Goal: Information Seeking & Learning: Learn about a topic

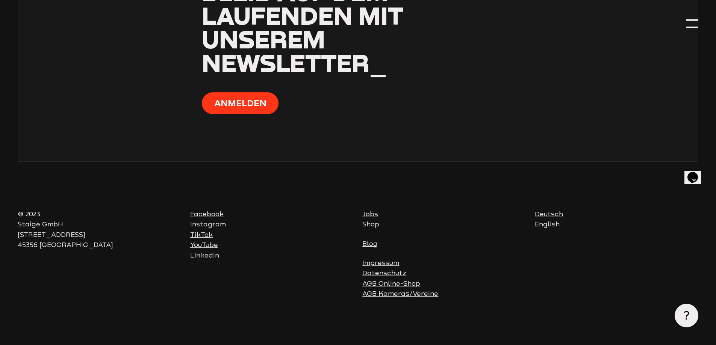
click at [368, 213] on link "Jobs" at bounding box center [370, 214] width 16 height 8
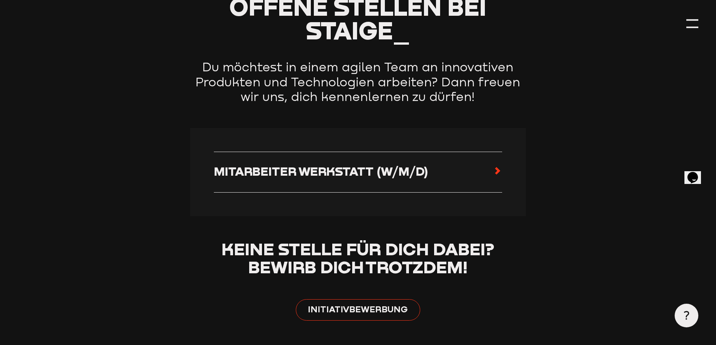
scroll to position [376, 0]
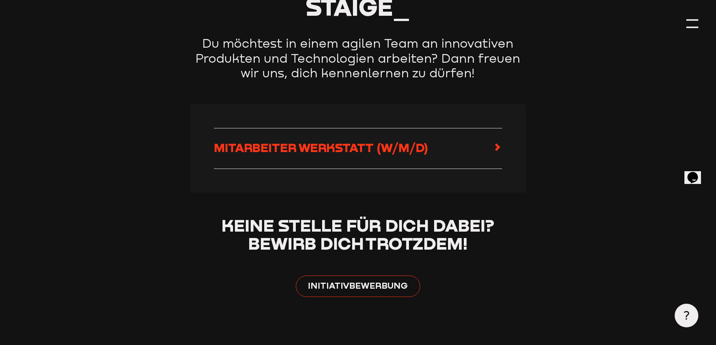
click at [501, 147] on icon at bounding box center [497, 147] width 9 height 9
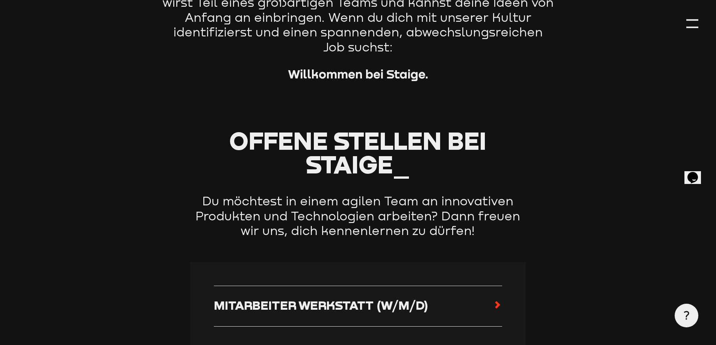
scroll to position [0, 0]
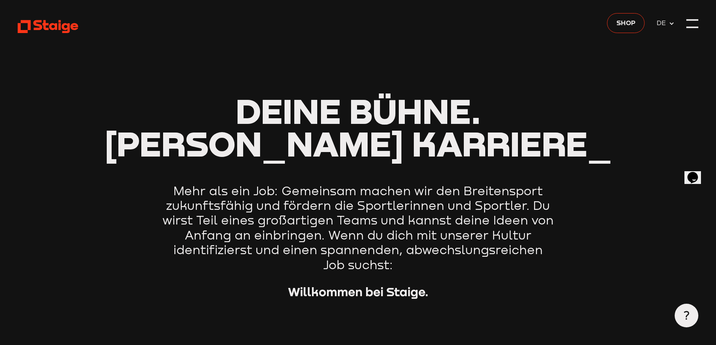
click at [36, 22] on use at bounding box center [48, 26] width 60 height 13
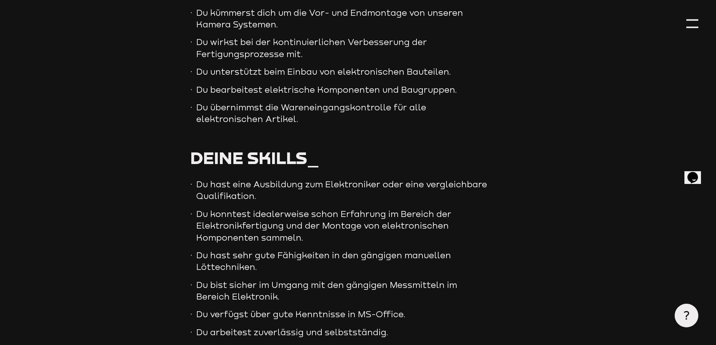
scroll to position [488, 0]
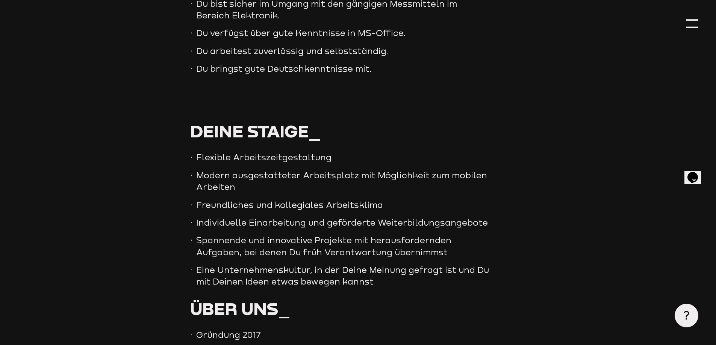
scroll to position [751, 0]
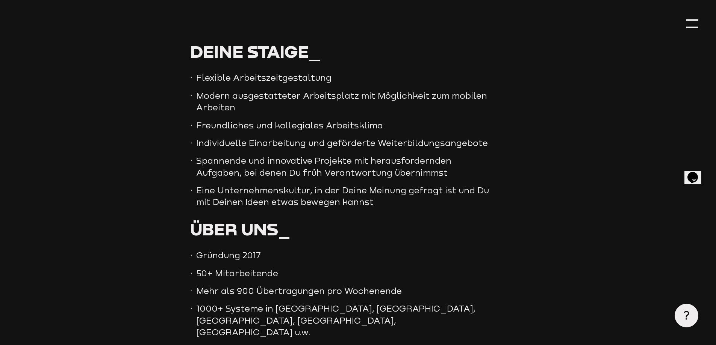
scroll to position [826, 0]
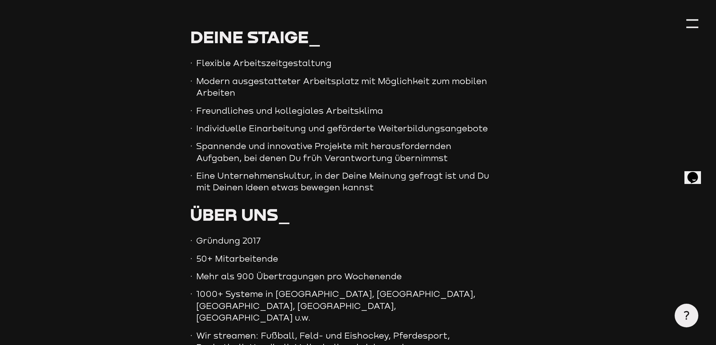
click at [162, 189] on section "Deine Staige_ Flexible Arbeitszeitgestaltung Modern ausgestatteter Arbeitsplatz…" at bounding box center [358, 316] width 680 height 576
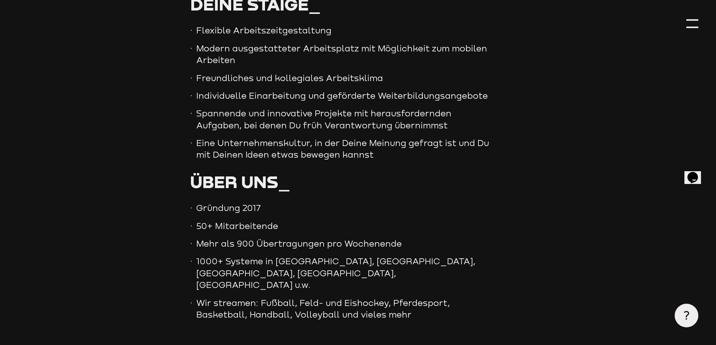
scroll to position [901, 0]
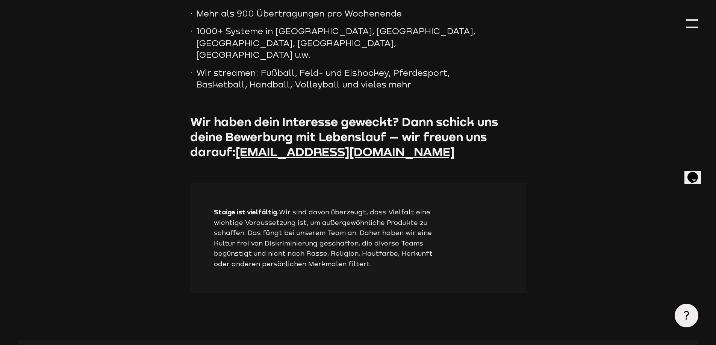
click at [163, 183] on section "Deine Staige_ Flexible Arbeitszeitgestaltung Modern ausgestatteter Arbeitsplatz…" at bounding box center [358, 53] width 680 height 576
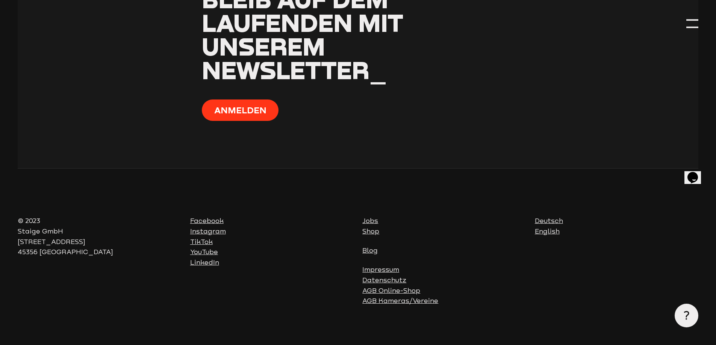
scroll to position [1467, 0]
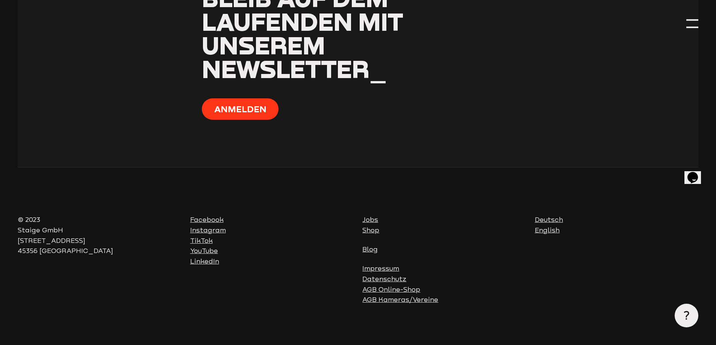
click at [433, 225] on div "Jobs Shop" at bounding box center [443, 225] width 163 height 21
click at [440, 228] on div "Jobs Shop Blog Impressum Datenschutz AGB Online-Shop AGB Kameras/Vereine" at bounding box center [443, 260] width 163 height 90
click at [422, 215] on div "Jobs Shop" at bounding box center [443, 225] width 163 height 21
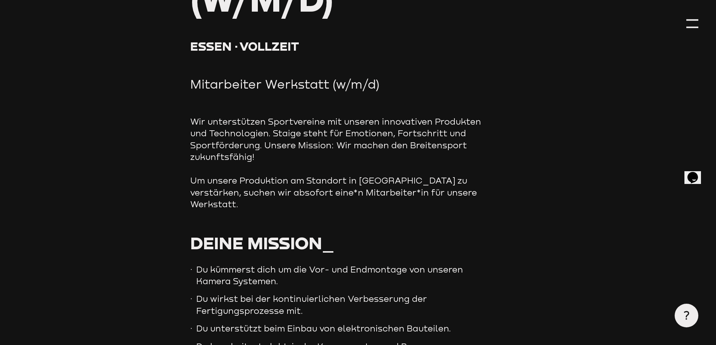
scroll to position [0, 0]
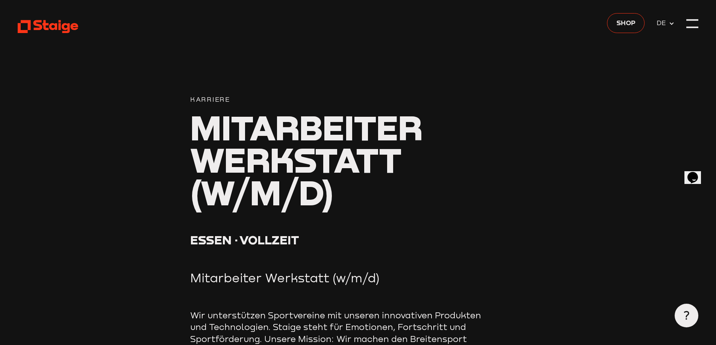
click at [29, 28] on use at bounding box center [48, 26] width 60 height 13
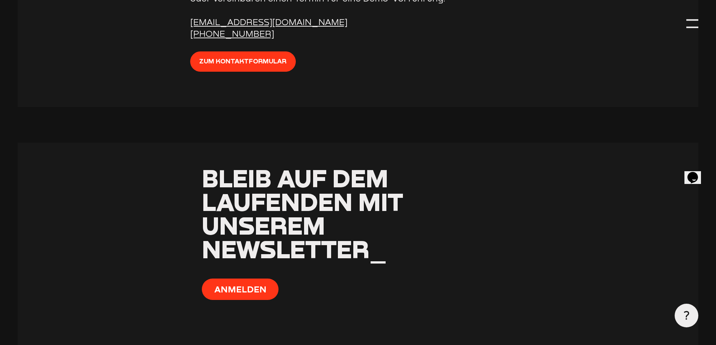
scroll to position [3058, 0]
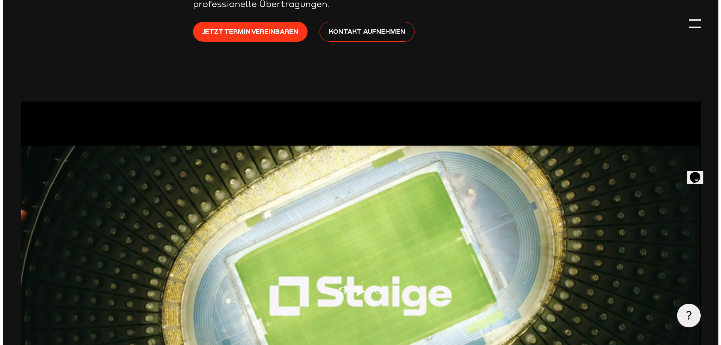
scroll to position [0, 0]
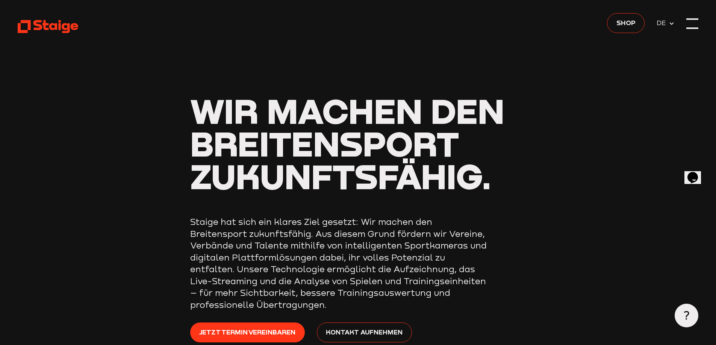
click at [693, 20] on div at bounding box center [692, 19] width 12 height 2
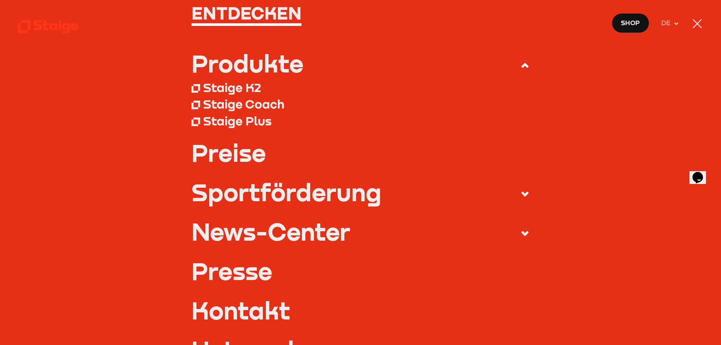
scroll to position [113, 0]
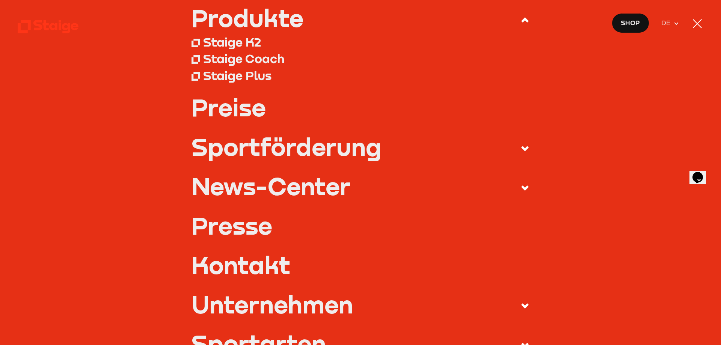
click at [226, 109] on link "Preise" at bounding box center [361, 107] width 338 height 24
